Goal: Check status: Check status

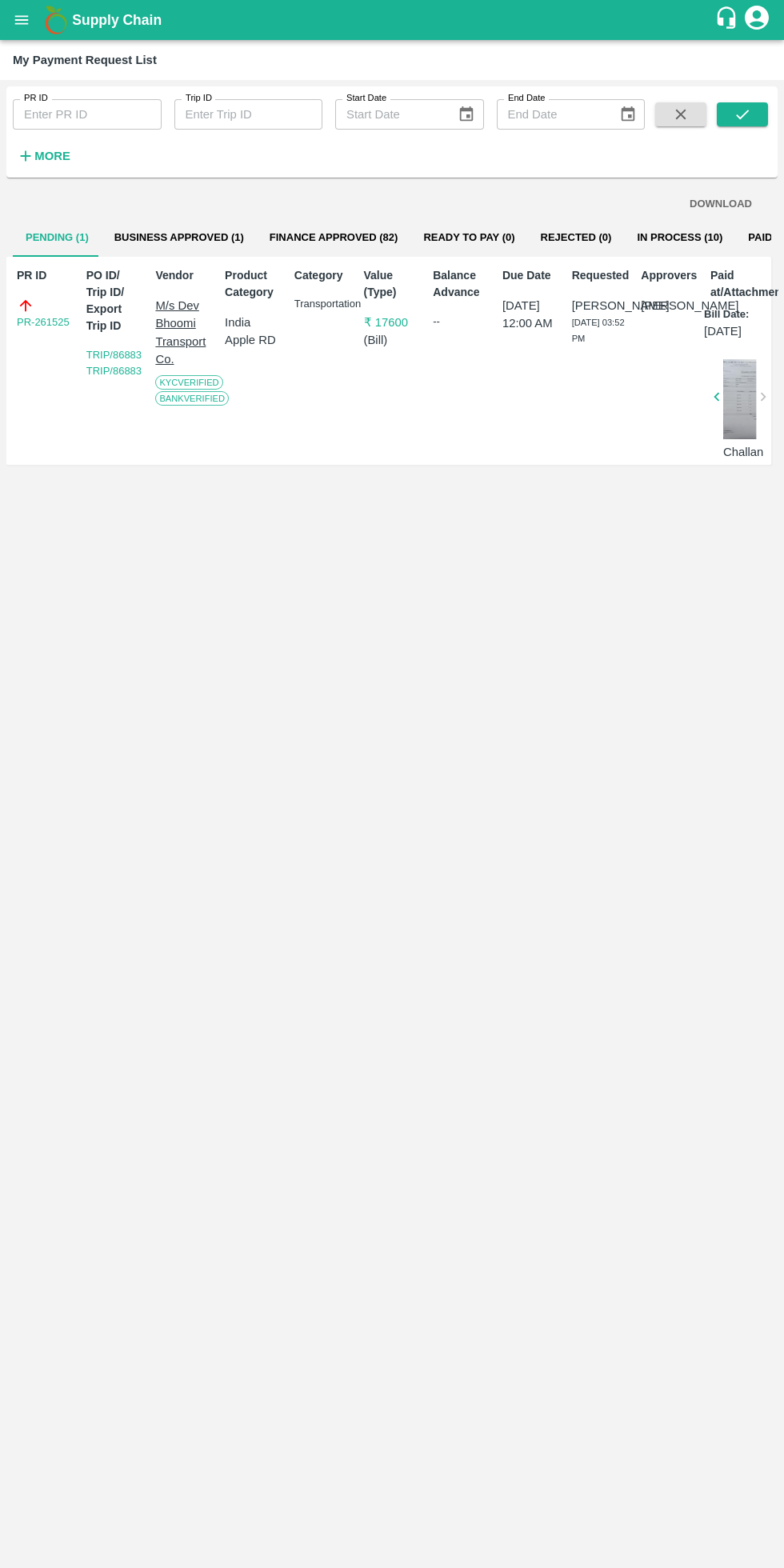
click at [175, 236] on button "Business Approved (1)" at bounding box center [180, 237] width 155 height 39
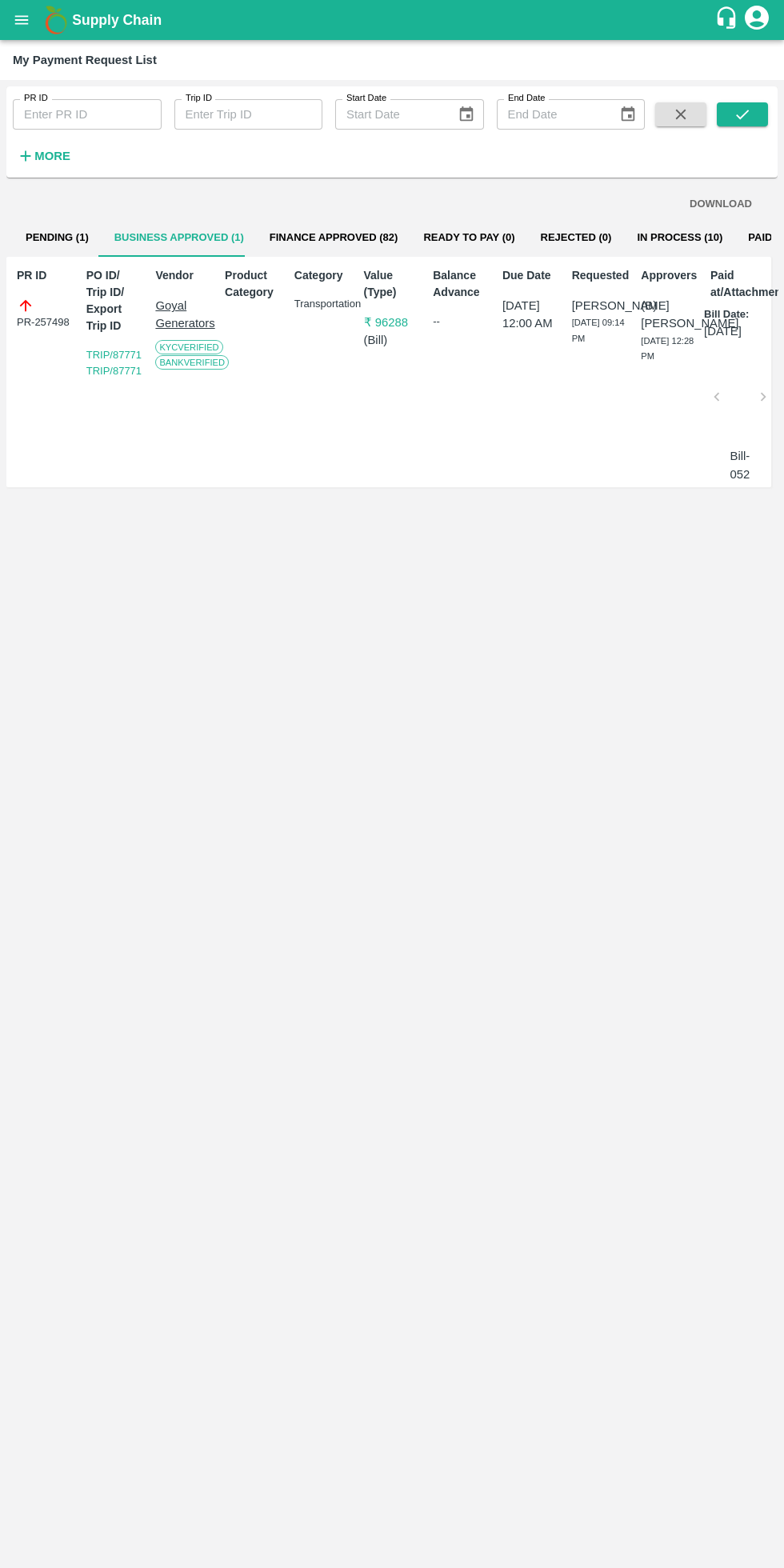
click at [322, 236] on button "Finance Approved (82)" at bounding box center [334, 237] width 154 height 39
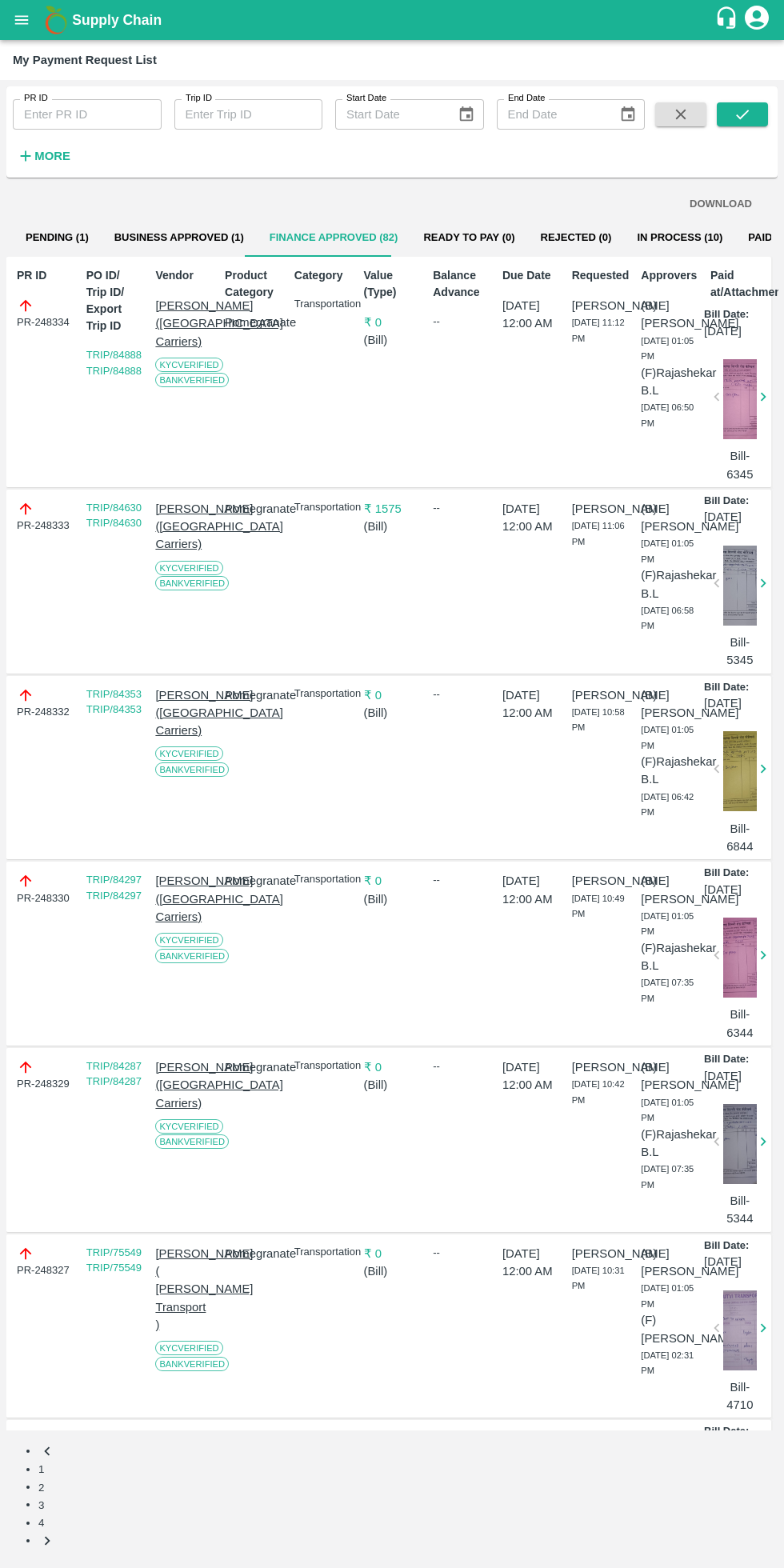
click at [570, 241] on button "Rejected (0)" at bounding box center [576, 237] width 97 height 39
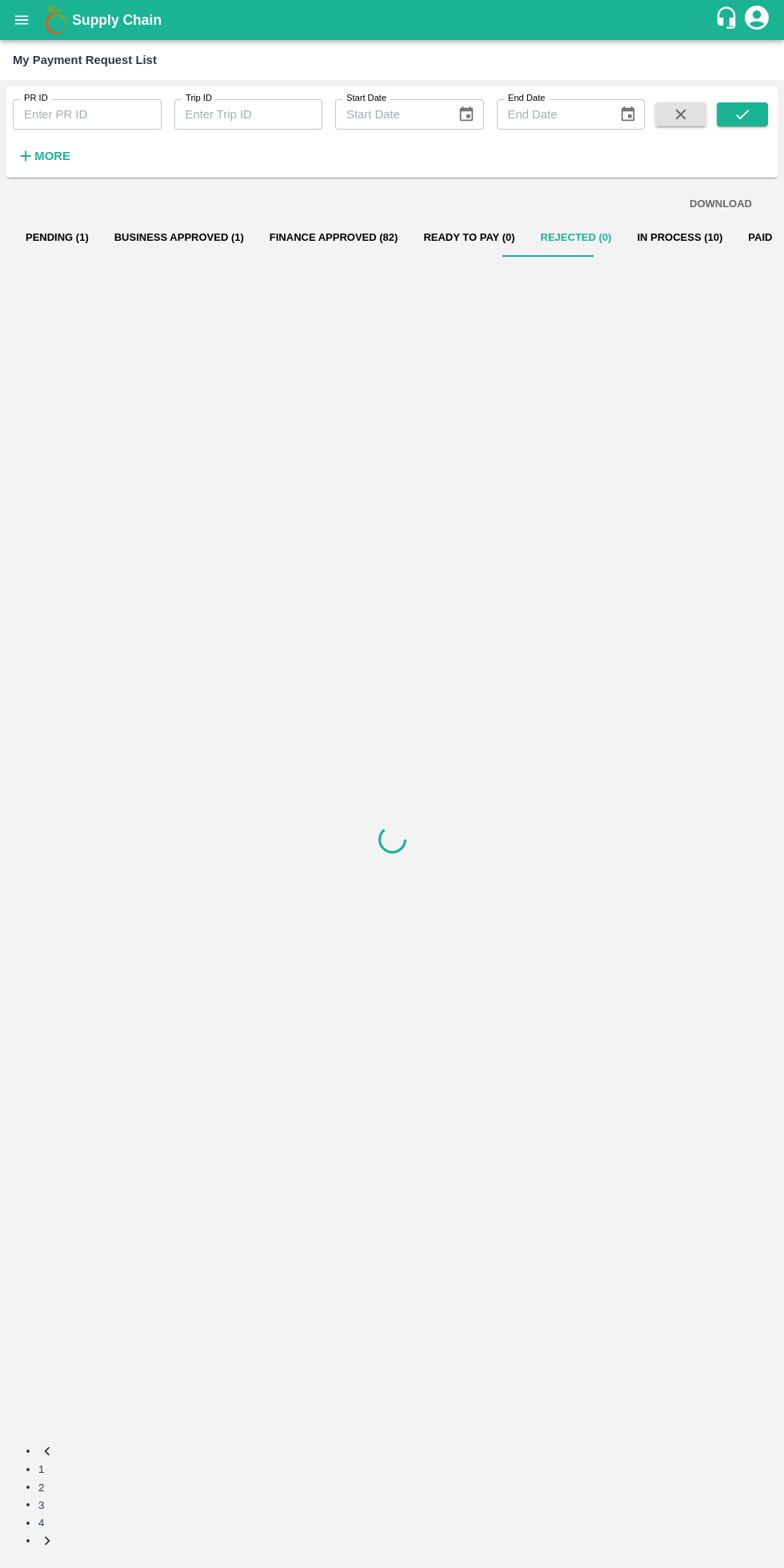
click at [658, 236] on button "In Process (10)" at bounding box center [679, 237] width 111 height 39
click at [539, 236] on button "Rejected (0)" at bounding box center [576, 237] width 97 height 39
click at [628, 237] on button "In Process (10)" at bounding box center [679, 237] width 111 height 39
click at [740, 236] on button "Paid (1833)" at bounding box center [776, 237] width 82 height 39
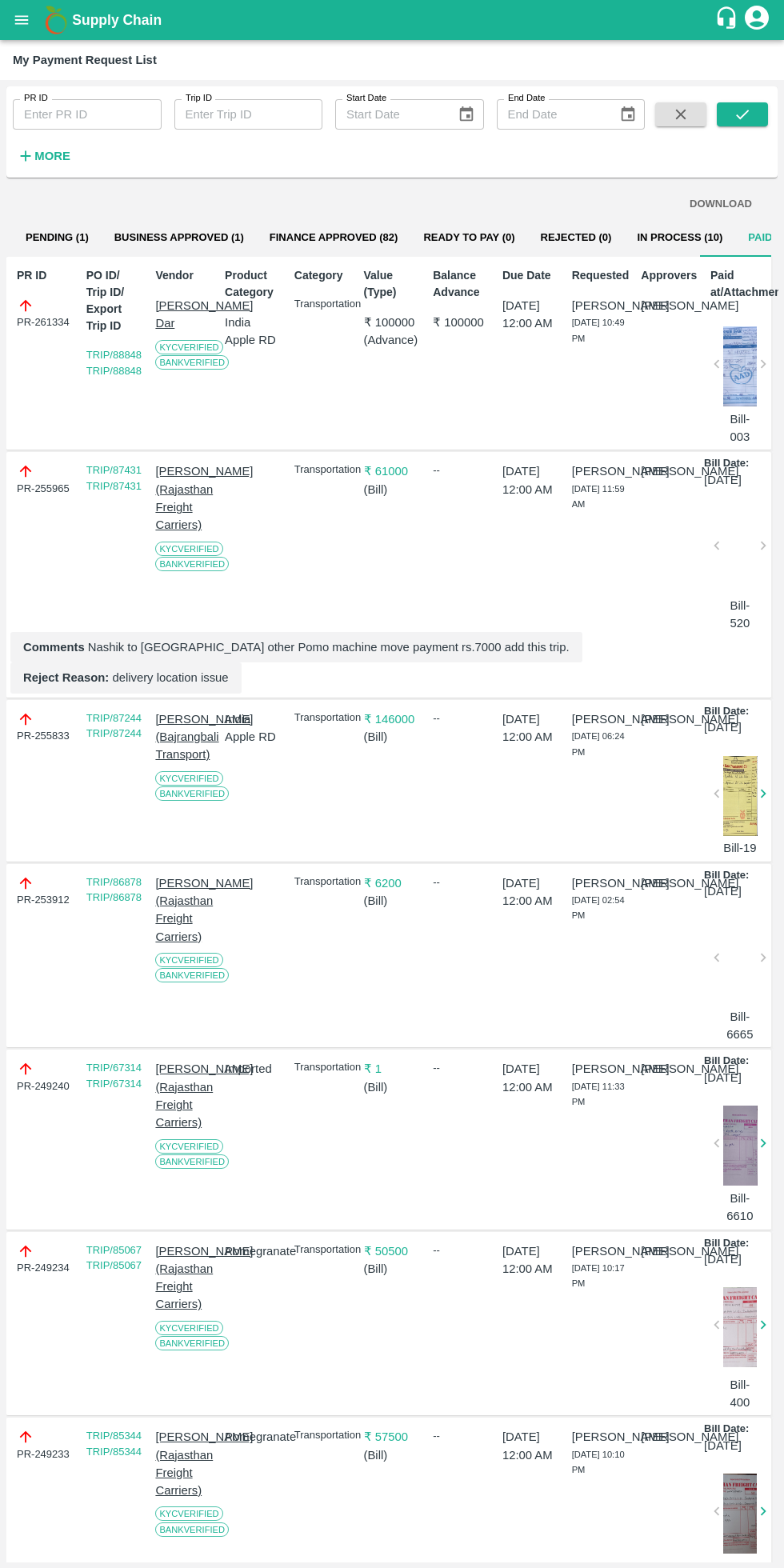
scroll to position [0, 11]
click at [652, 236] on button "In Process (10)" at bounding box center [669, 237] width 111 height 39
